Goal: Task Accomplishment & Management: Use online tool/utility

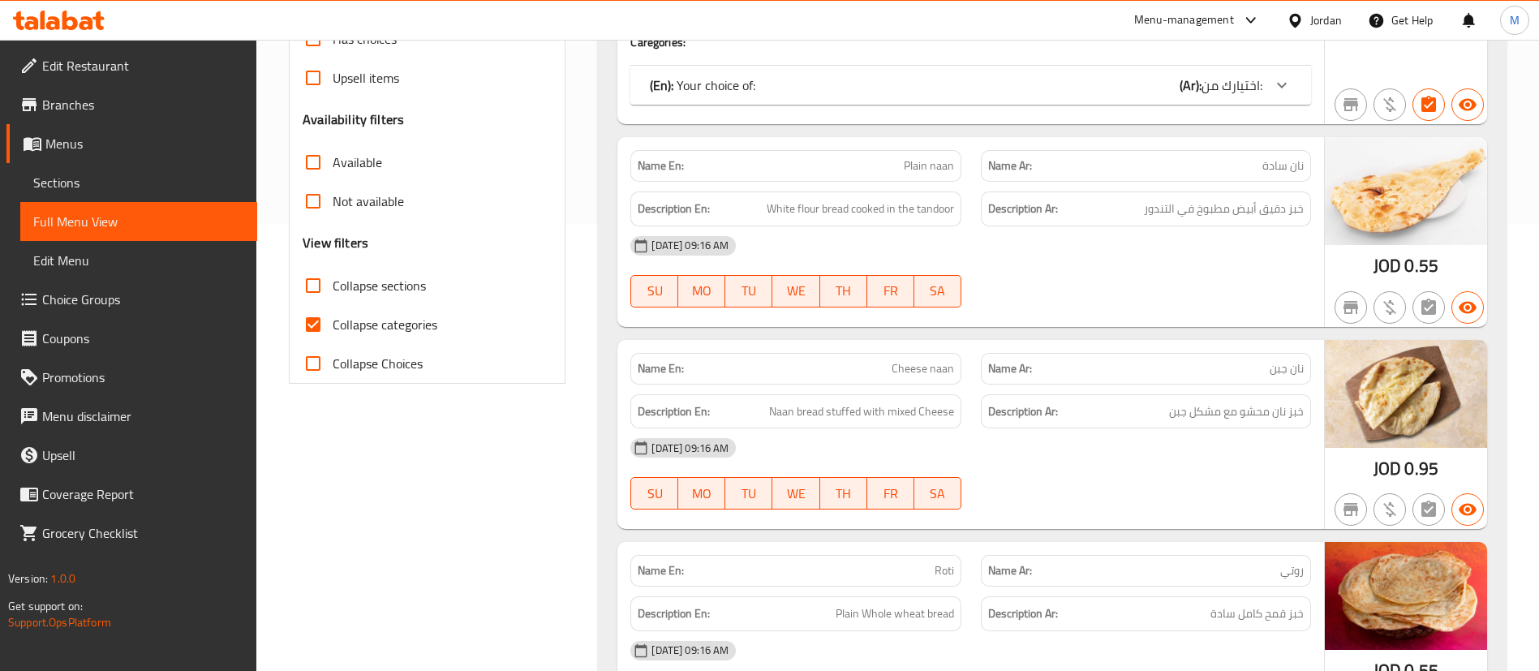
scroll to position [453, 0]
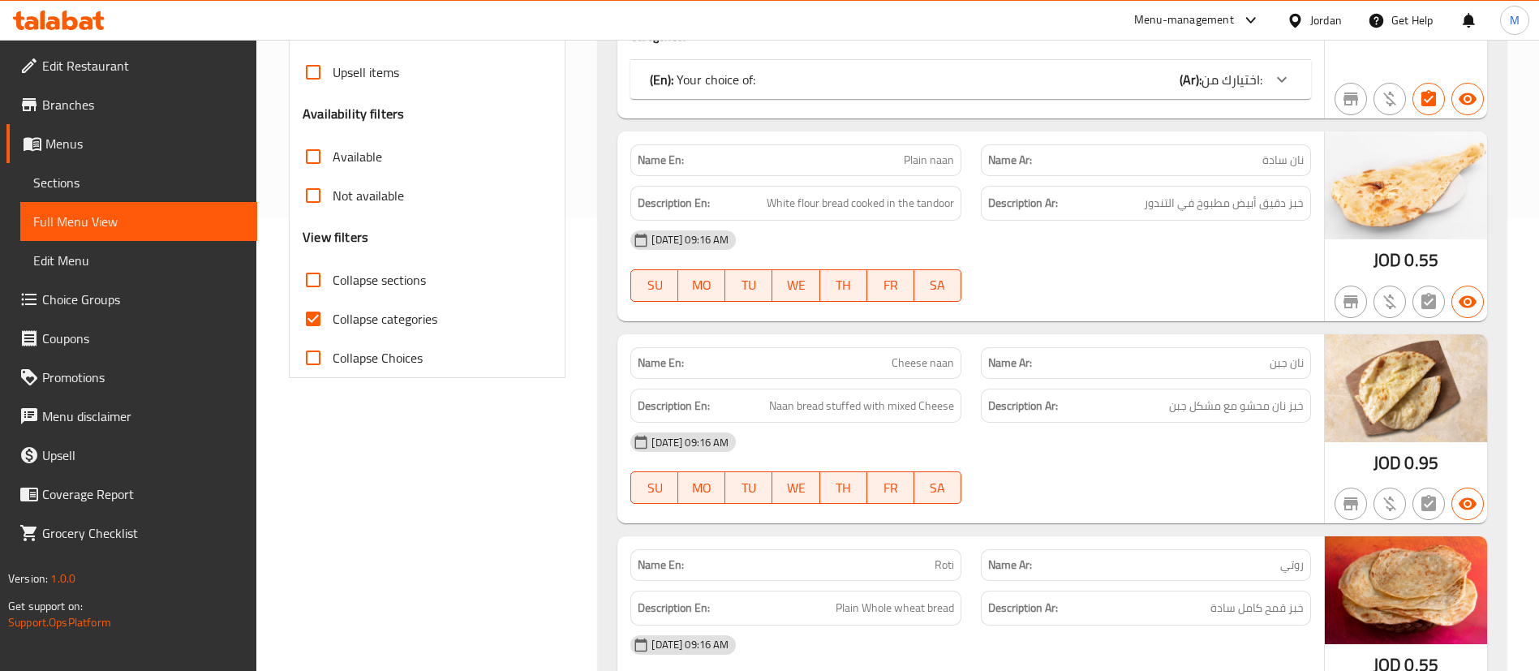
click at [321, 318] on input "Collapse categories" at bounding box center [313, 318] width 39 height 39
checkbox input "false"
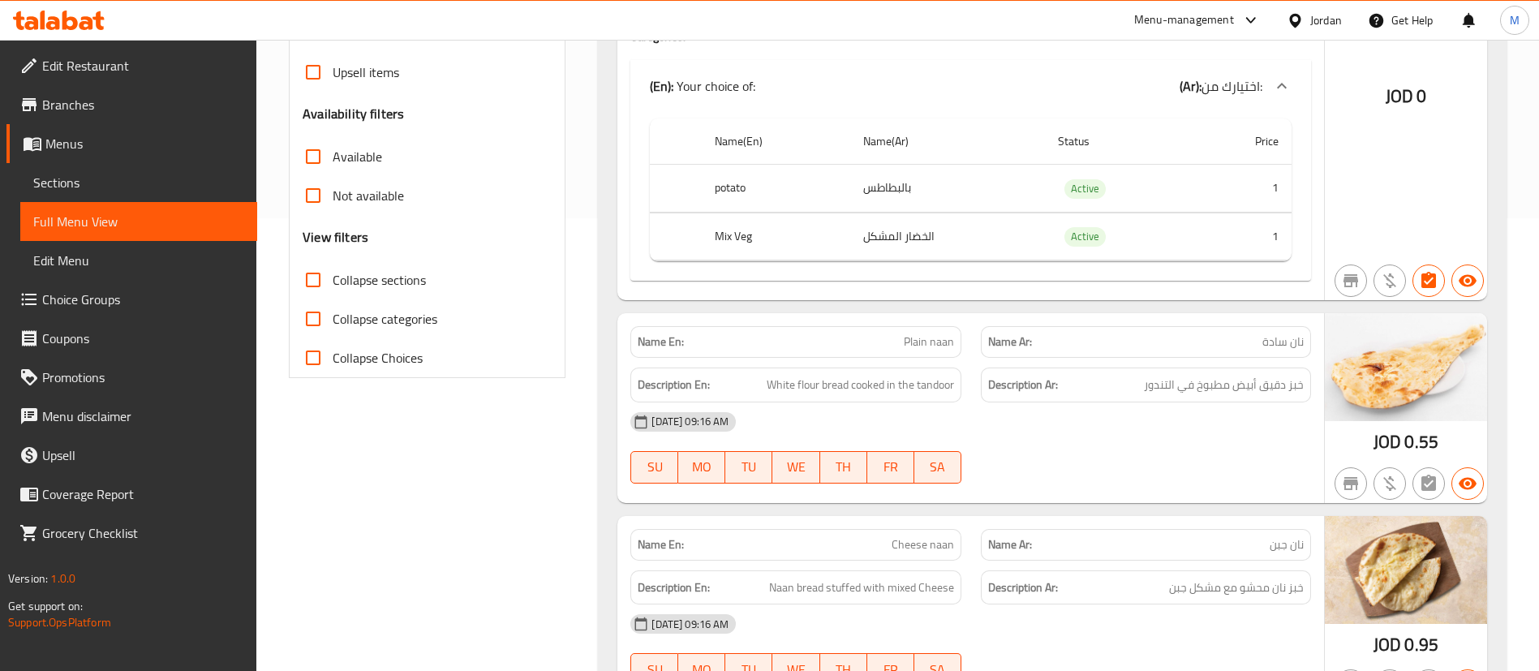
click at [353, 294] on label "Collapse sections" at bounding box center [360, 279] width 132 height 39
click at [333, 294] on input "Collapse sections" at bounding box center [313, 279] width 39 height 39
checkbox input "true"
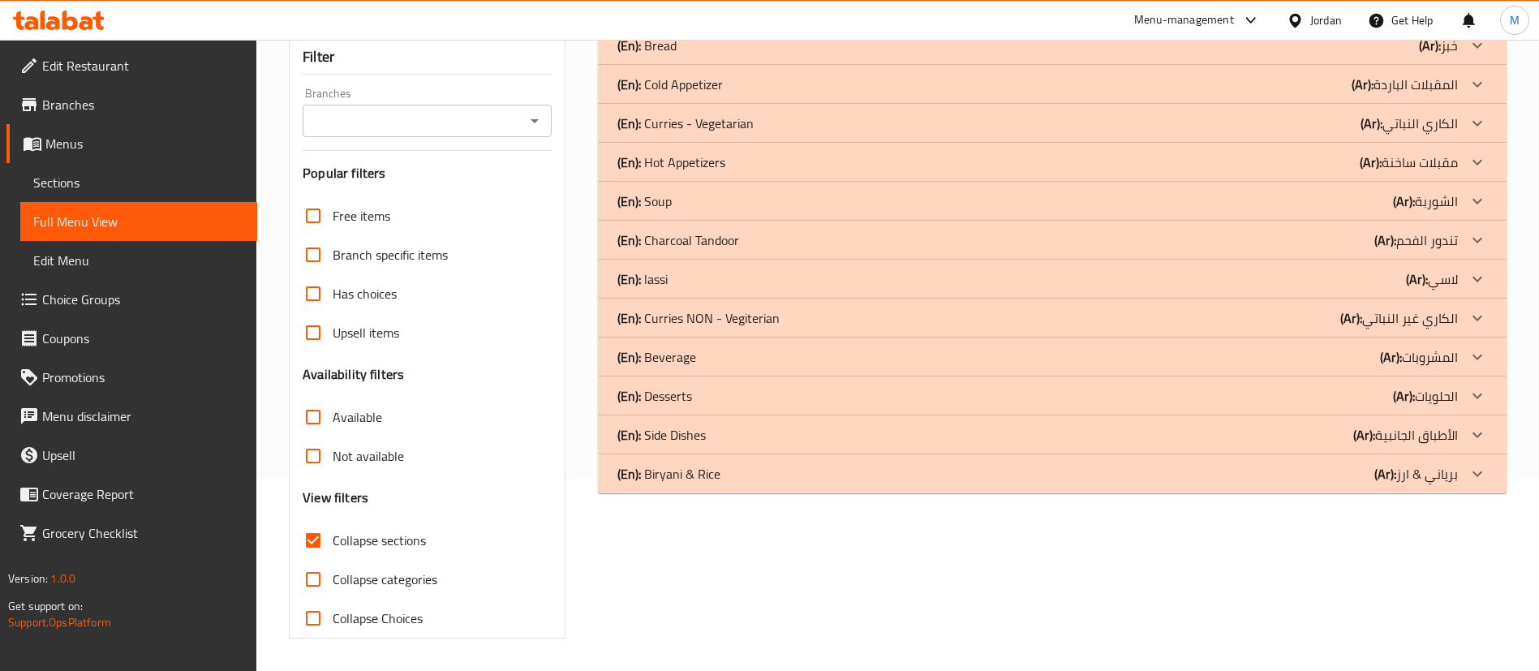
scroll to position [0, 0]
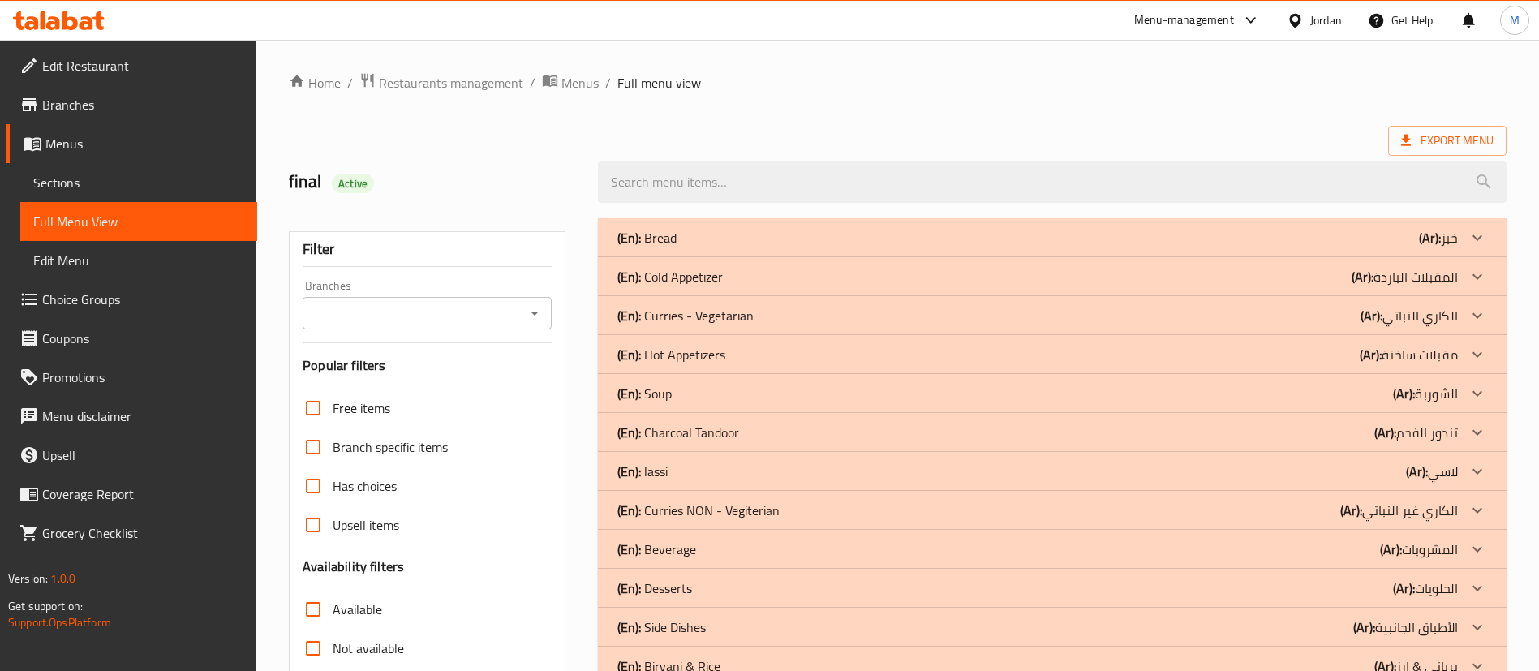
click at [1251, 86] on ol "Home / Restaurants management / Menus / Full menu view" at bounding box center [898, 82] width 1218 height 21
click at [708, 267] on p "(En): Cold Appetizer" at bounding box center [669, 276] width 105 height 19
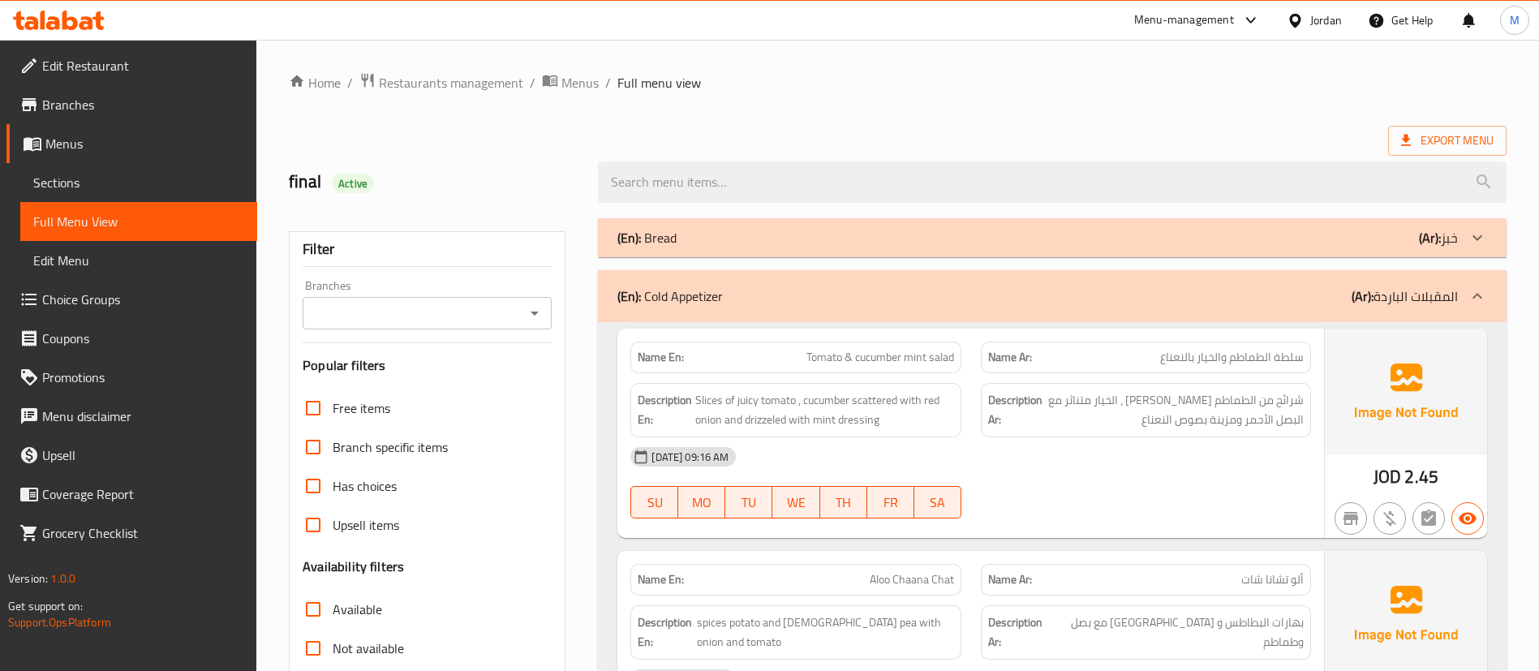
click at [1302, 271] on div "(En): Cold Appetizer (Ar): المقبلات الباردة" at bounding box center [1052, 296] width 909 height 52
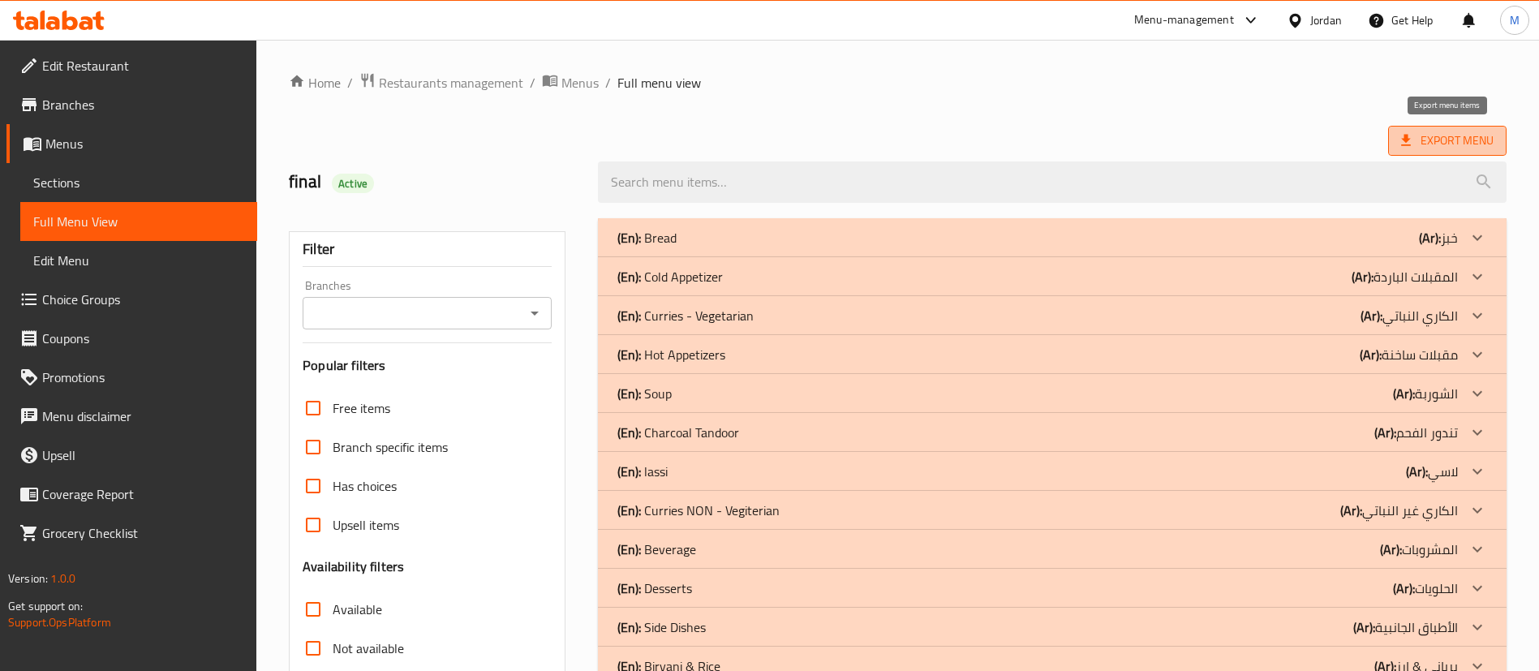
click at [1455, 136] on span "Export Menu" at bounding box center [1447, 141] width 93 height 20
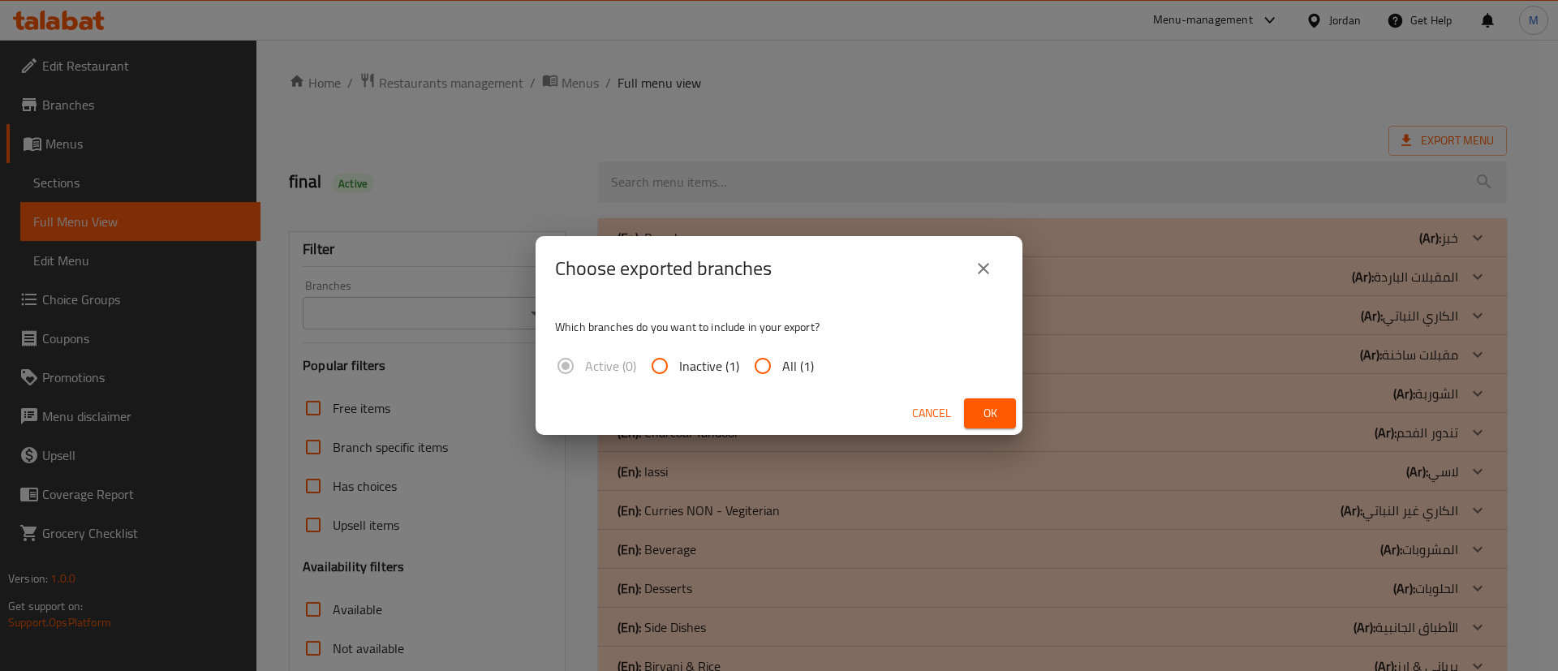
click at [1013, 422] on button "Ok" at bounding box center [990, 413] width 52 height 30
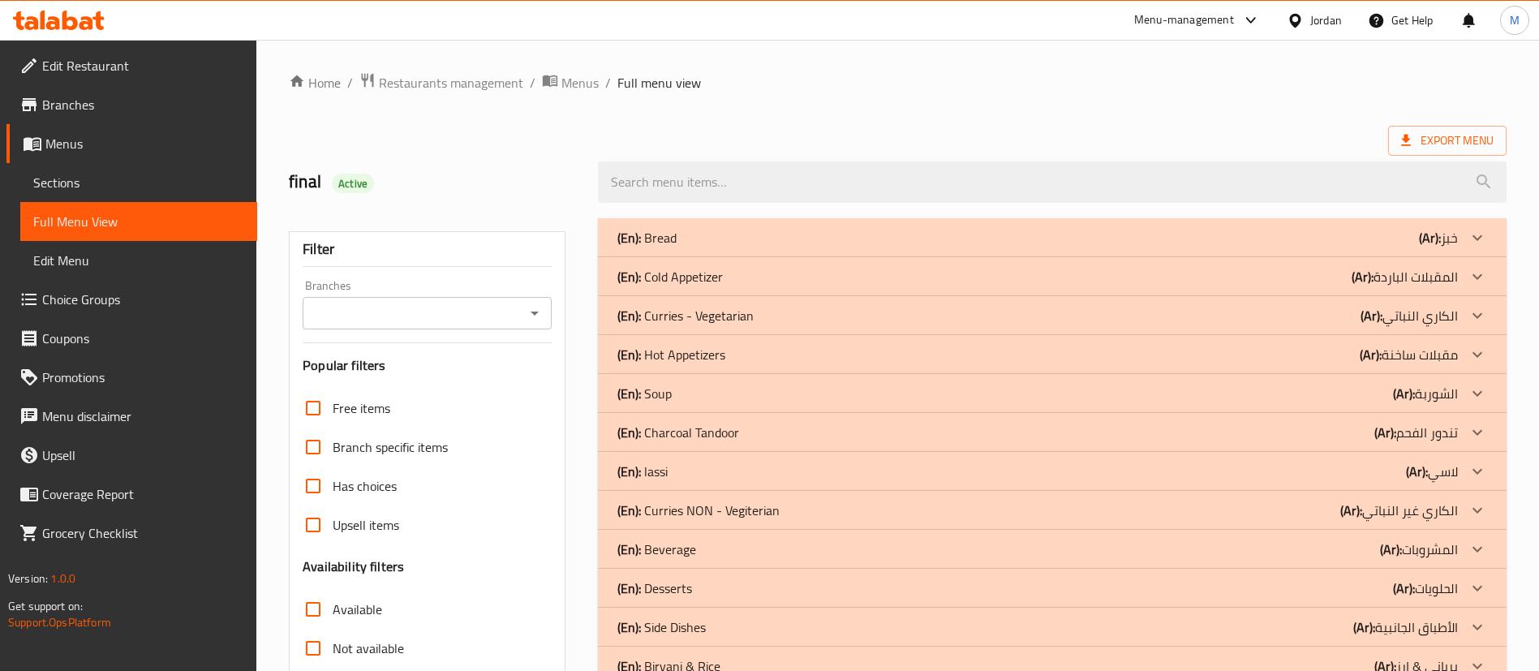
click at [660, 457] on div "(En): lassi (Ar): لاسي" at bounding box center [1052, 471] width 909 height 39
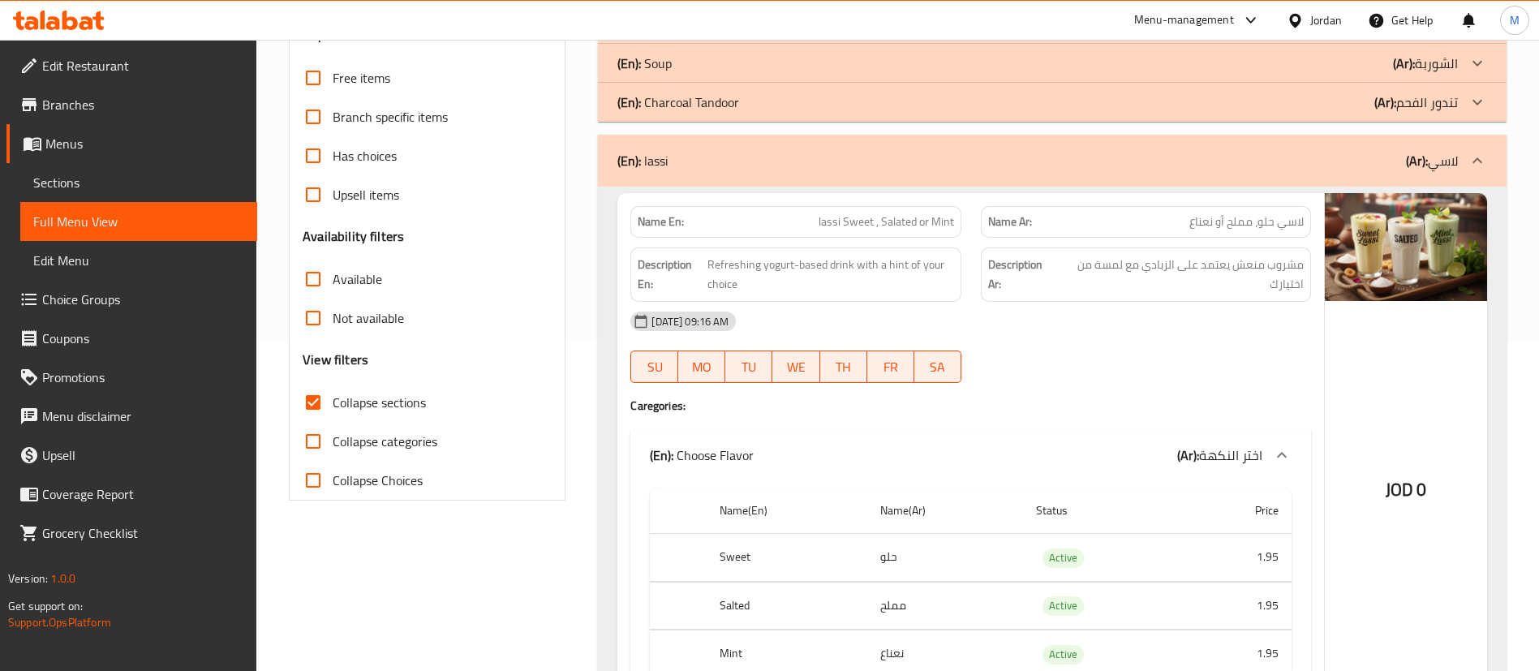
scroll to position [335, 0]
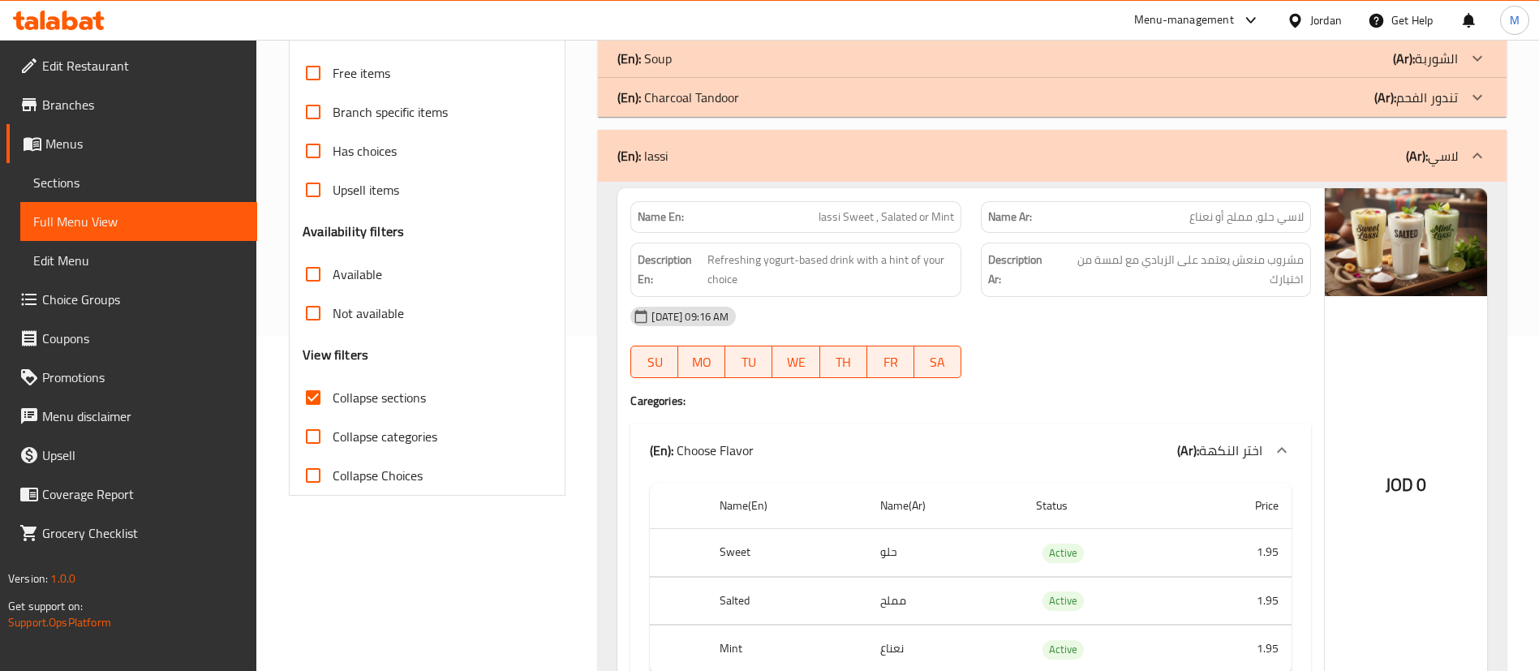
click at [863, 157] on div "(En): lassi (Ar): لاسي" at bounding box center [1037, 155] width 841 height 19
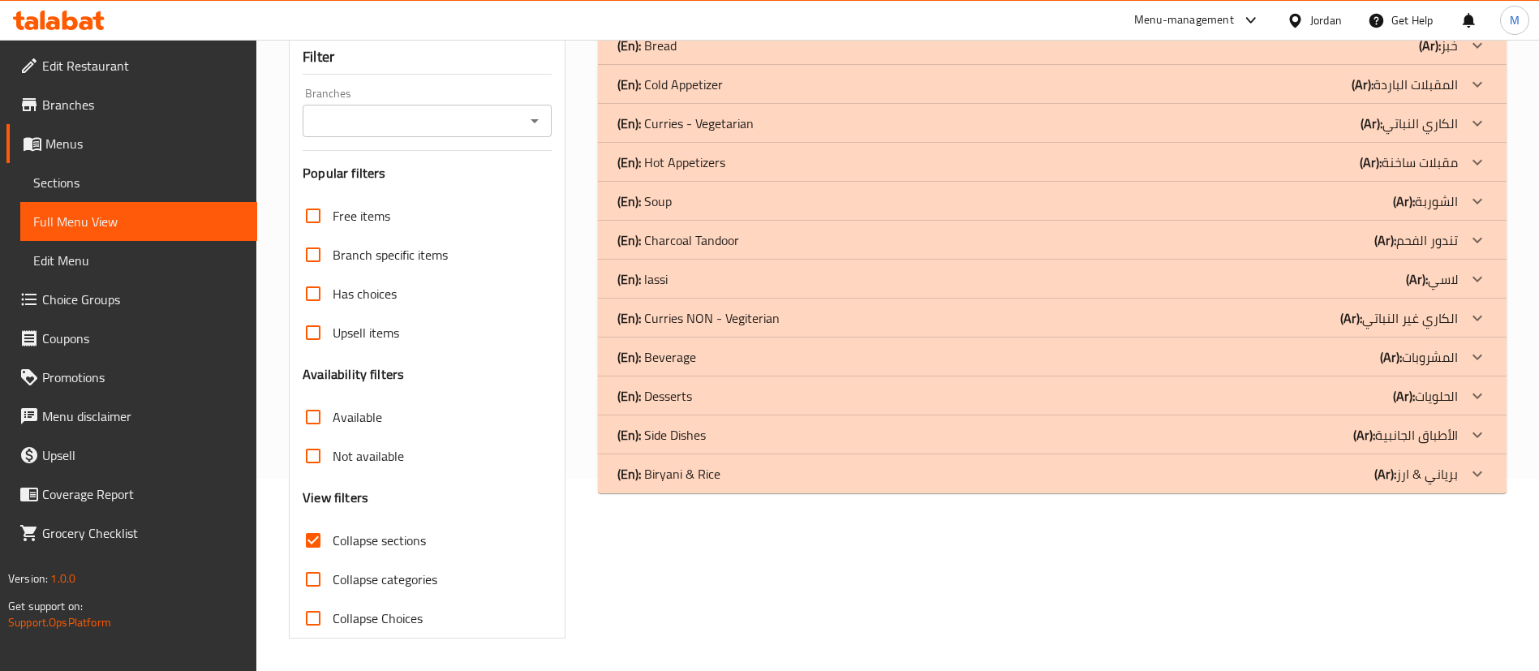
scroll to position [192, 0]
click at [725, 284] on div "(En): lassi (Ar): لاسي" at bounding box center [1037, 278] width 841 height 19
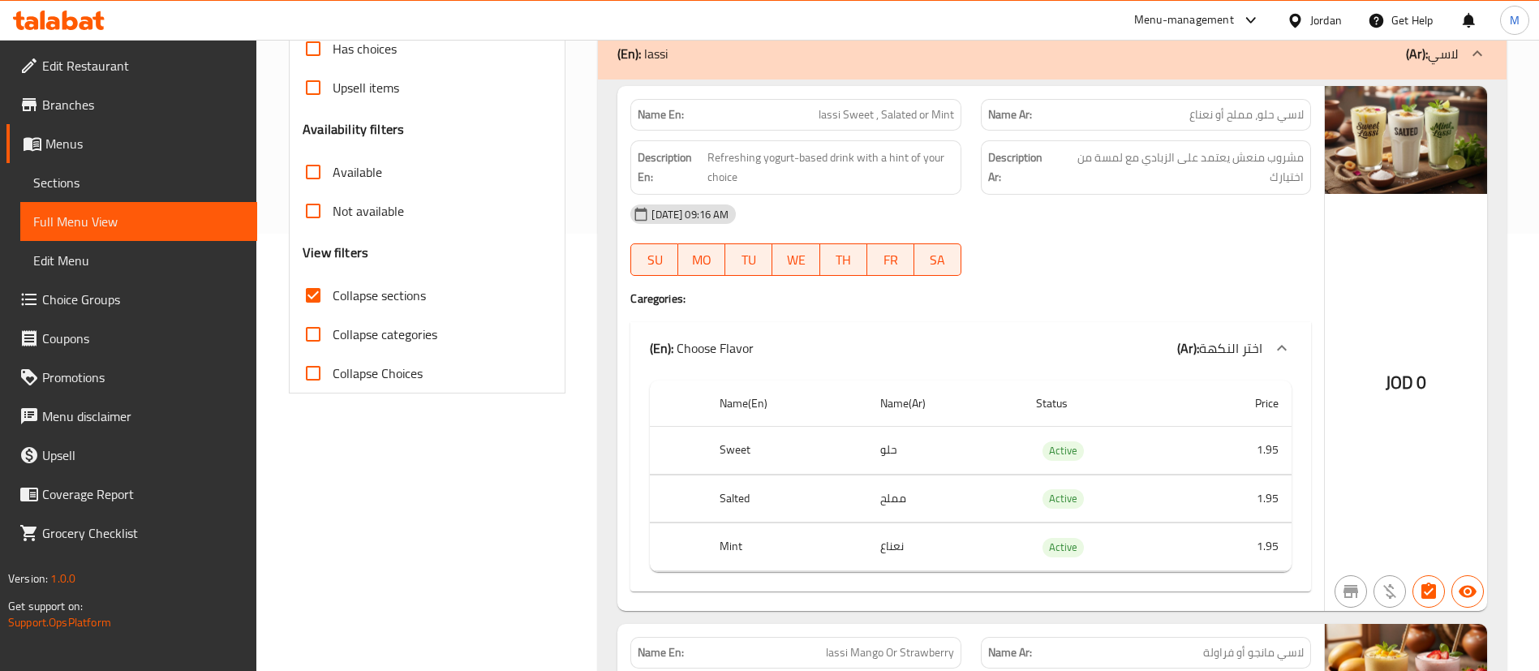
scroll to position [436, 0]
